Goal: Task Accomplishment & Management: Use online tool/utility

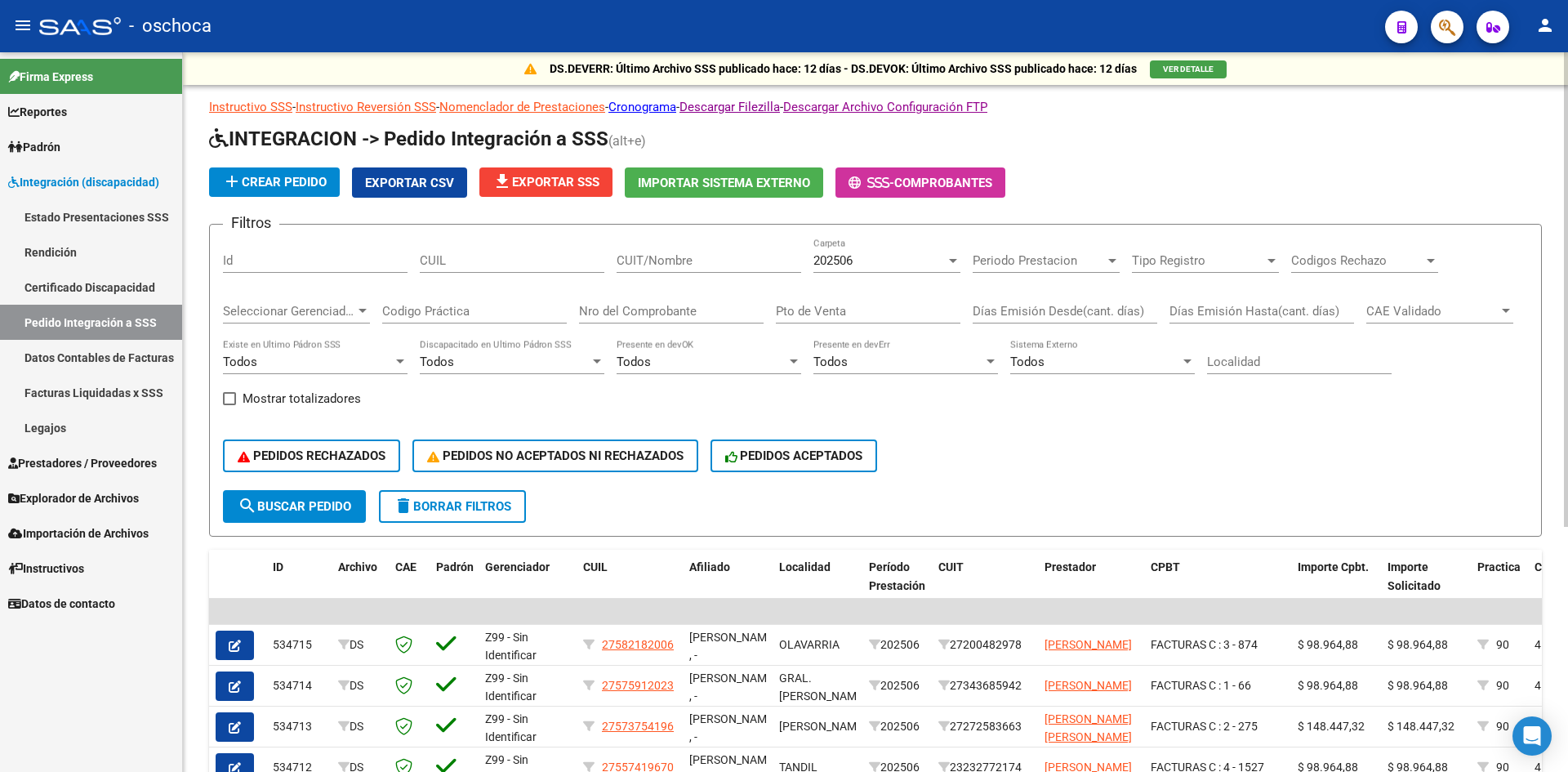
click at [717, 175] on span "Importar Sistema Externo" at bounding box center [723, 182] width 172 height 15
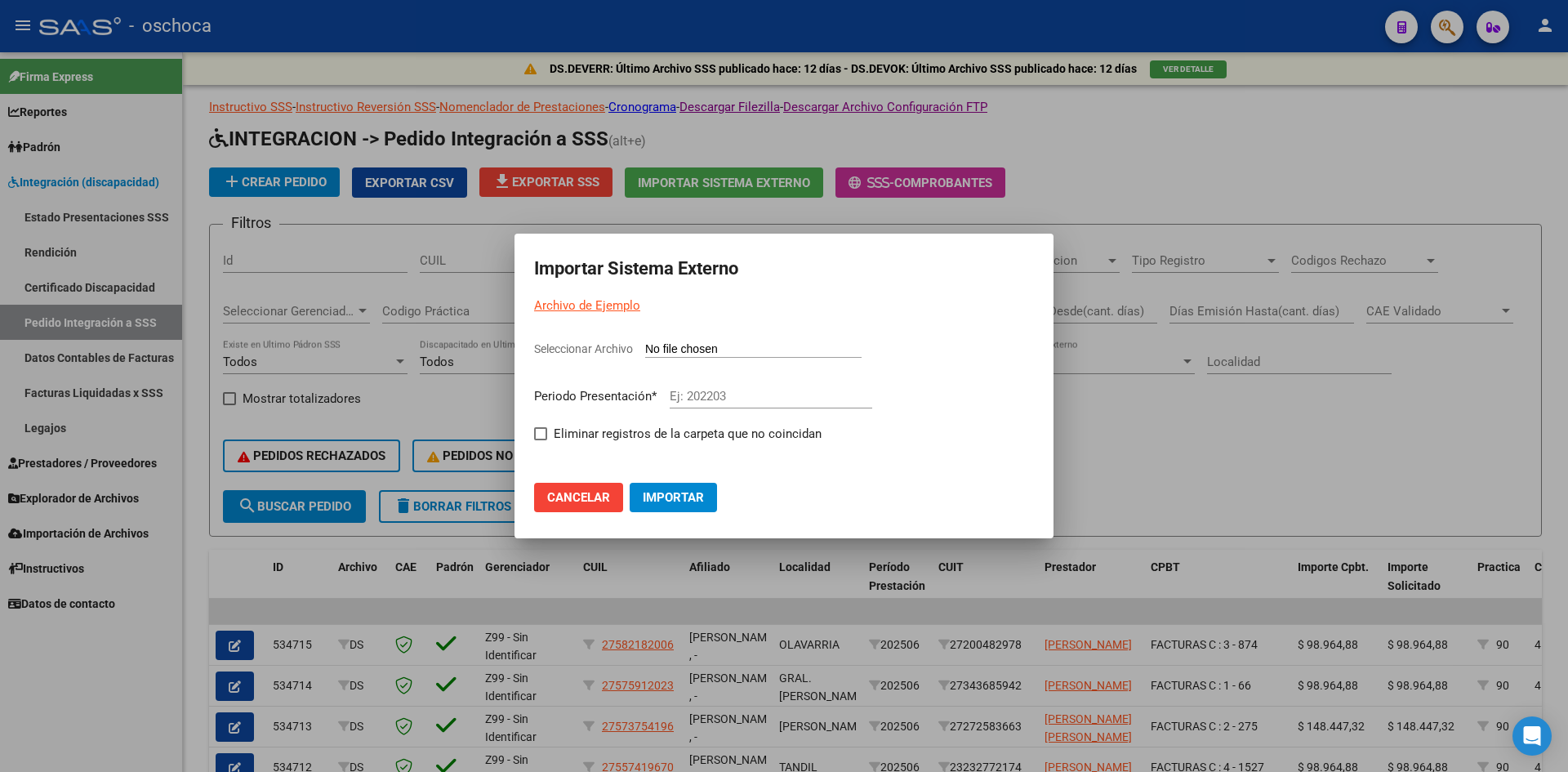
click at [704, 335] on mat-dialog-content "Seleccionar Archivo Periodo Presentación * Ej: 202203 Eliminar registros de la …" at bounding box center [784, 392] width 539 height 130
click at [701, 346] on input "Seleccionar Archivo" at bounding box center [753, 350] width 216 height 16
type input "C:\fakepath\105804_ds01_202507_1.TXT"
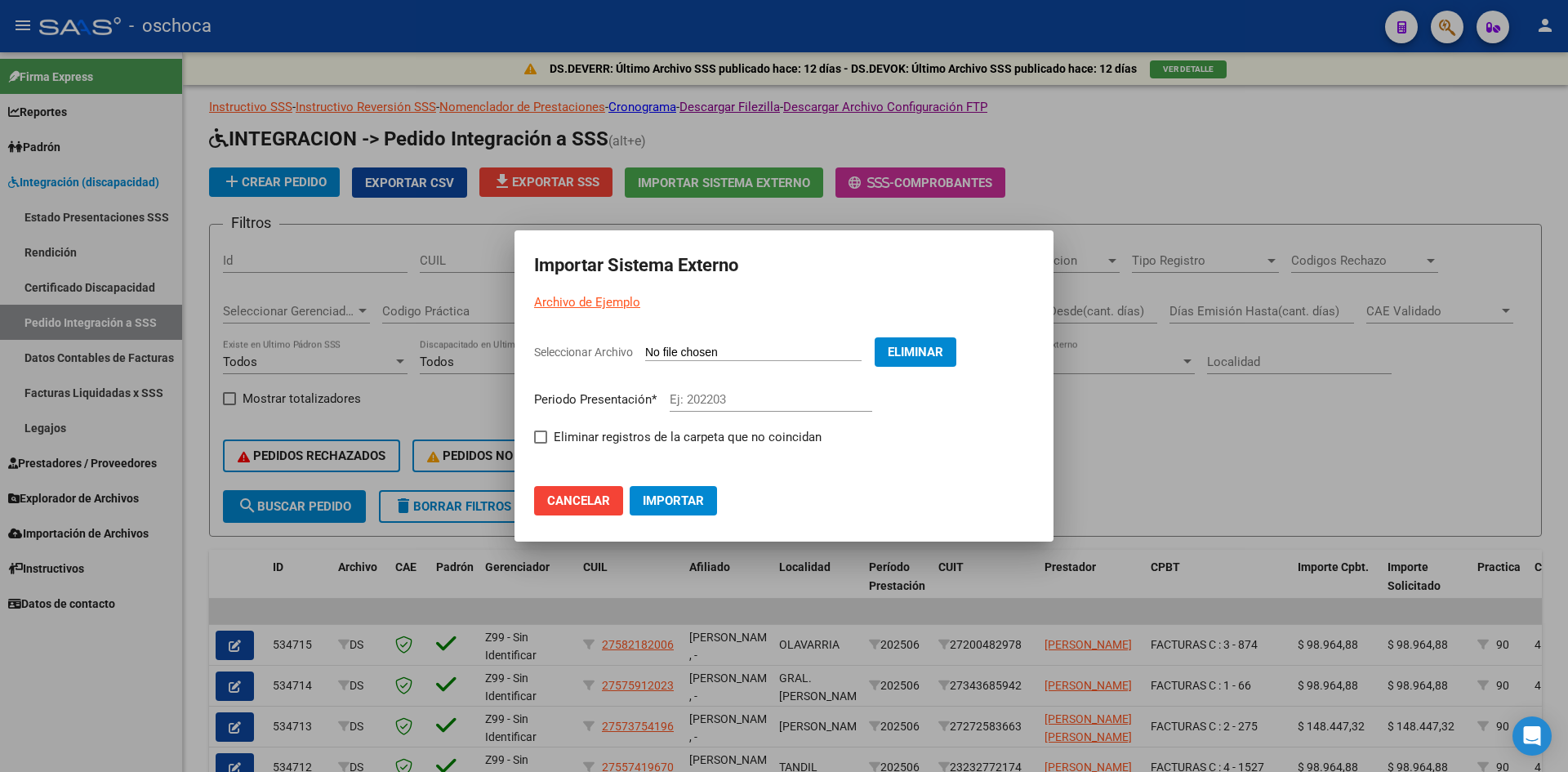
click at [703, 394] on input "Ej: 202203" at bounding box center [771, 399] width 202 height 15
type input "202507"
click at [600, 435] on span "Eliminar registros de la carpeta que no coincidan" at bounding box center [688, 437] width 268 height 20
click at [540, 443] on input "Eliminar registros de la carpeta que no coincidan" at bounding box center [540, 443] width 1 height 1
checkbox input "true"
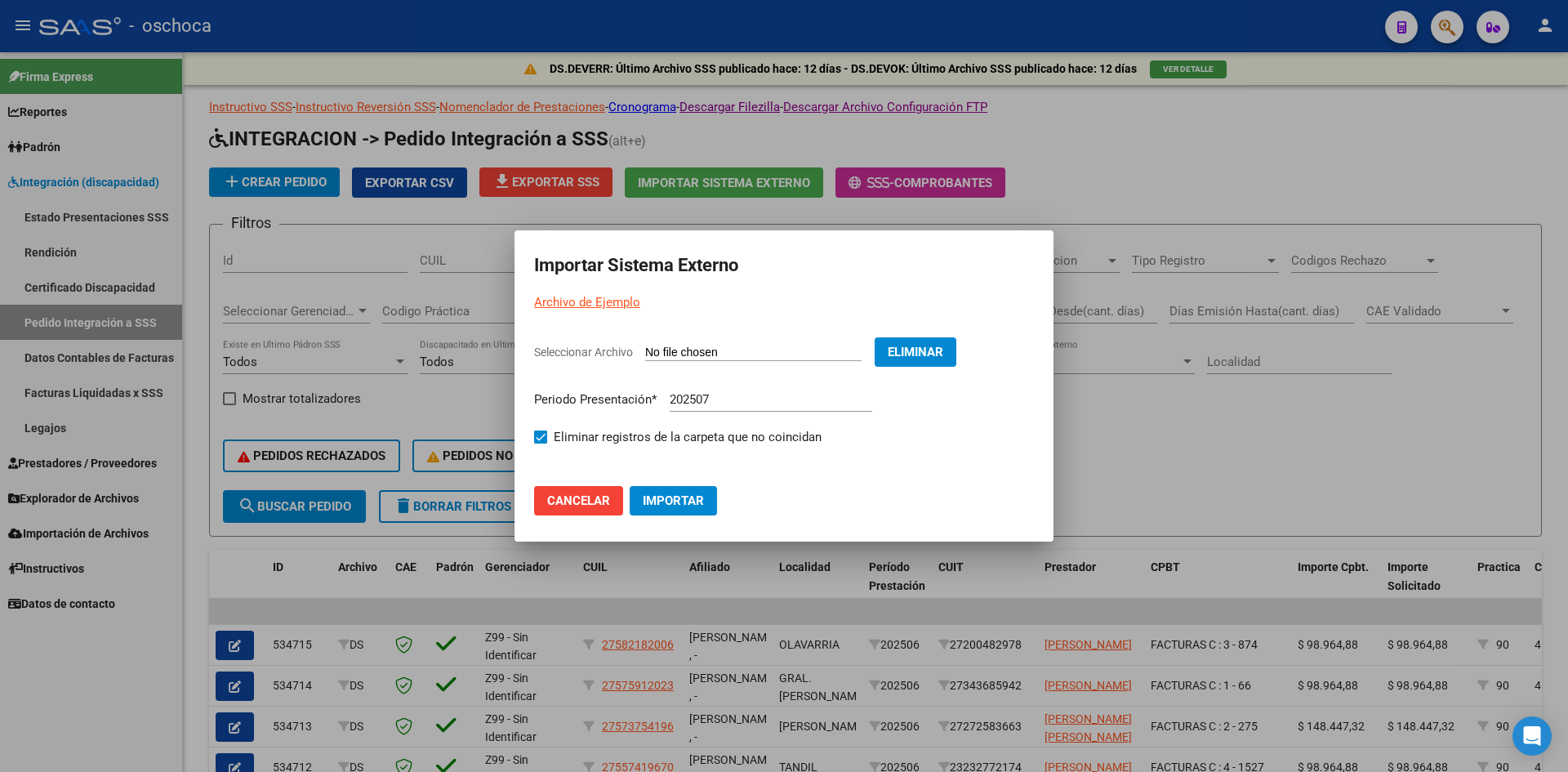
click at [673, 505] on span "Importar" at bounding box center [673, 501] width 61 height 15
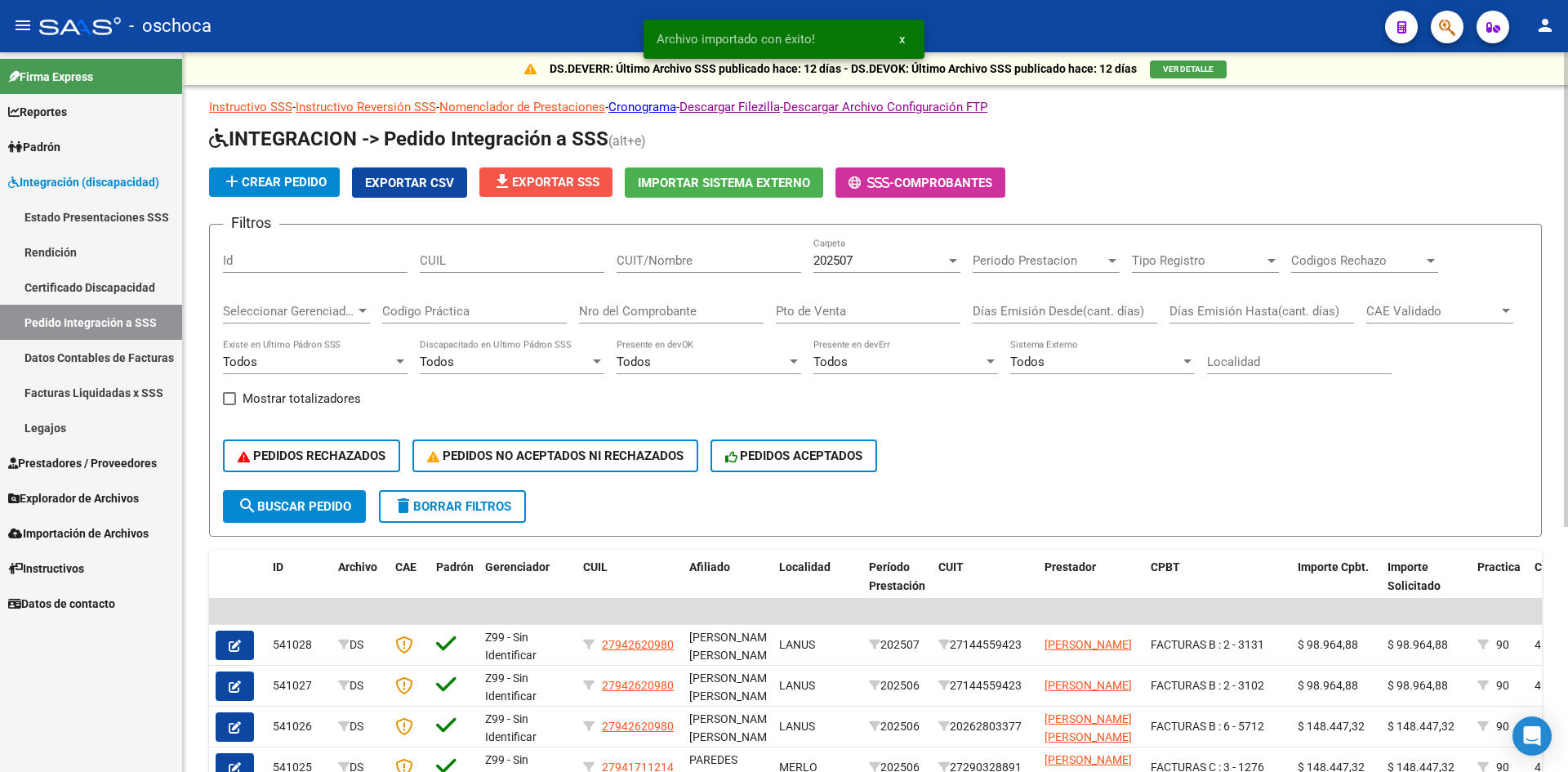
click at [543, 180] on span "file_download Exportar SSS" at bounding box center [546, 182] width 107 height 15
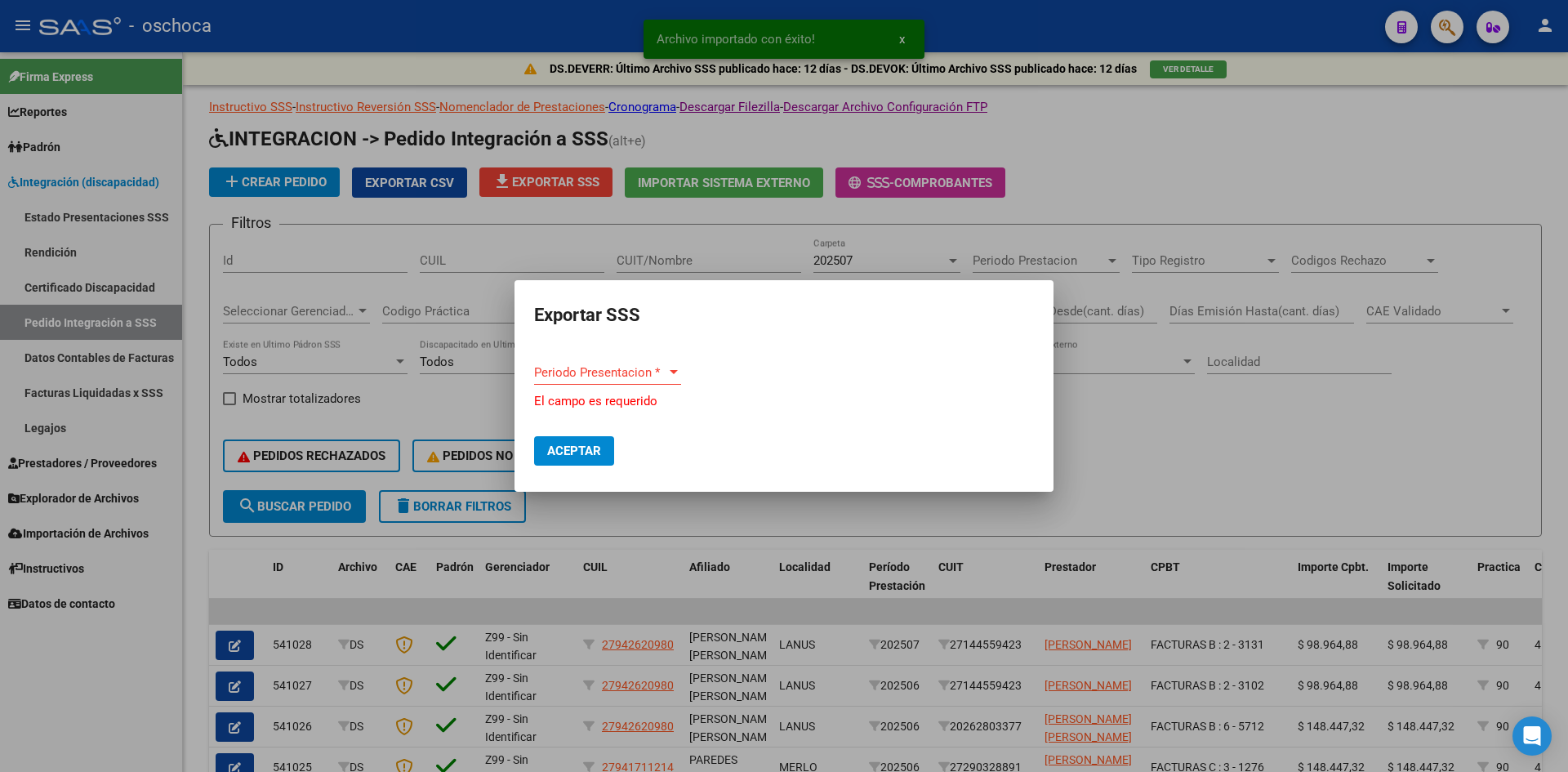
click at [614, 367] on div "Periodo Presentacion * Periodo Presentacion *" at bounding box center [608, 373] width 147 height 24
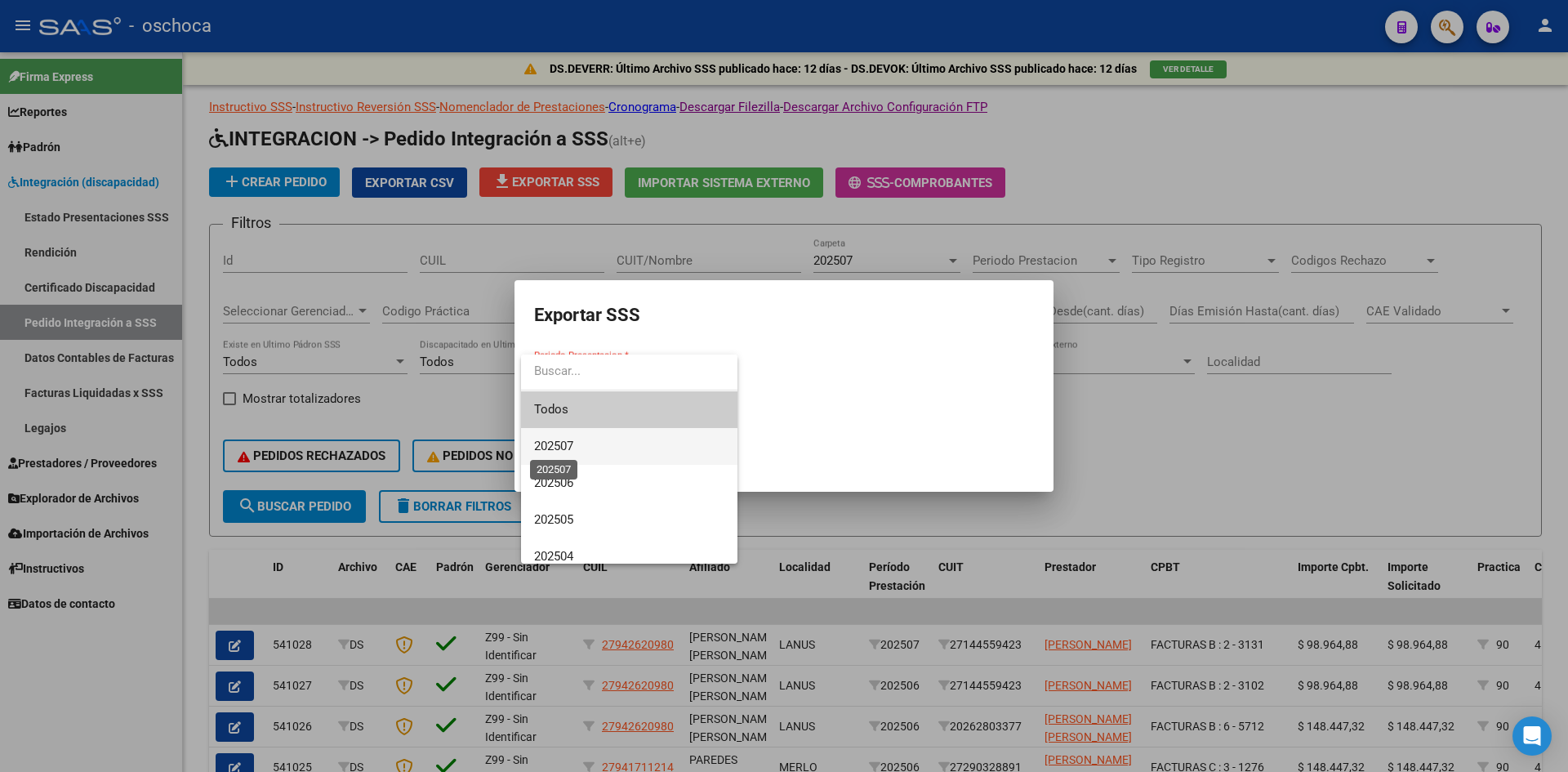
click at [566, 440] on span "202507" at bounding box center [553, 445] width 39 height 15
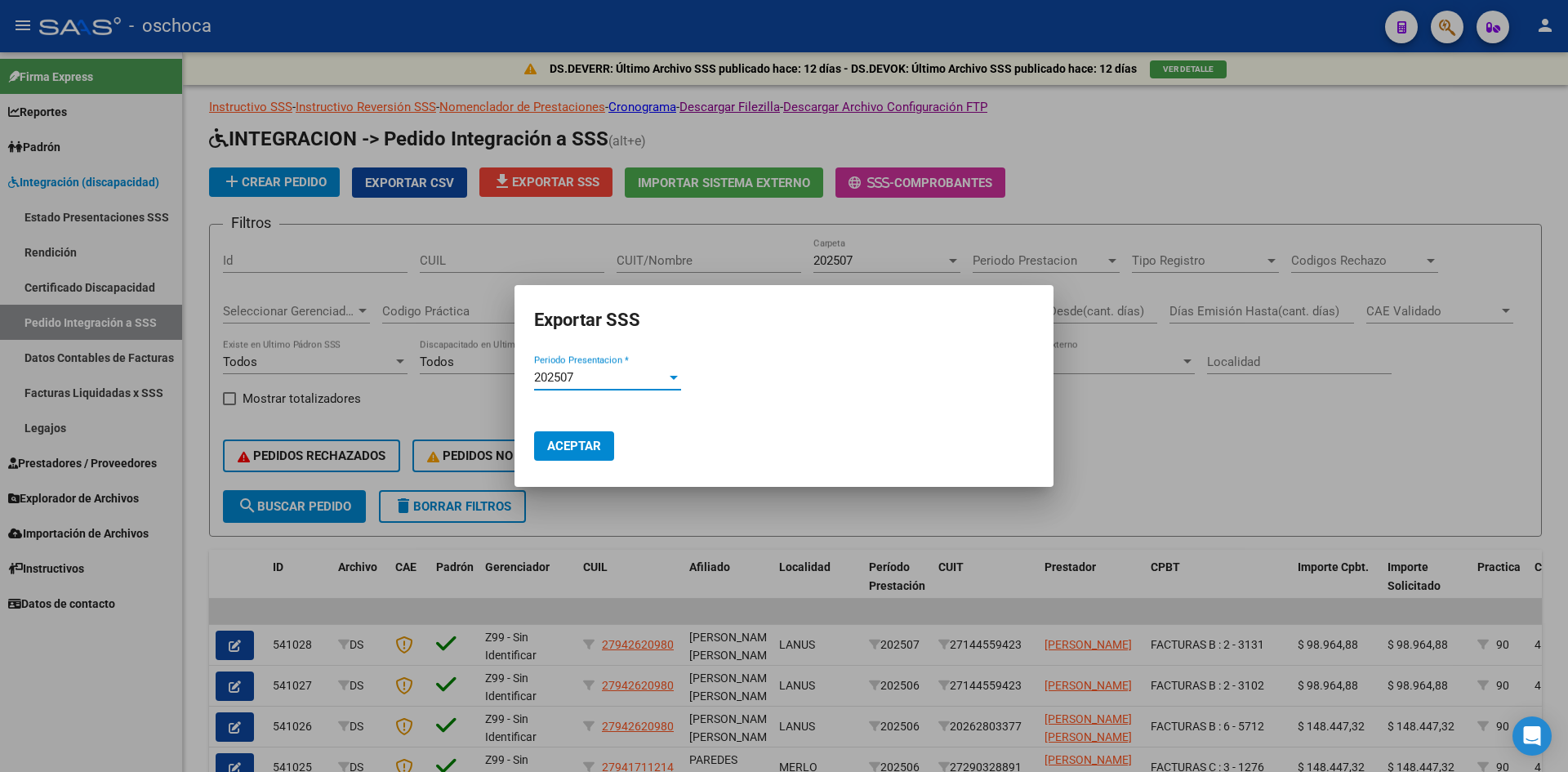
click at [571, 443] on span "Aceptar" at bounding box center [574, 445] width 54 height 15
click at [1217, 463] on div at bounding box center [784, 386] width 1568 height 772
